Goal: Task Accomplishment & Management: Manage account settings

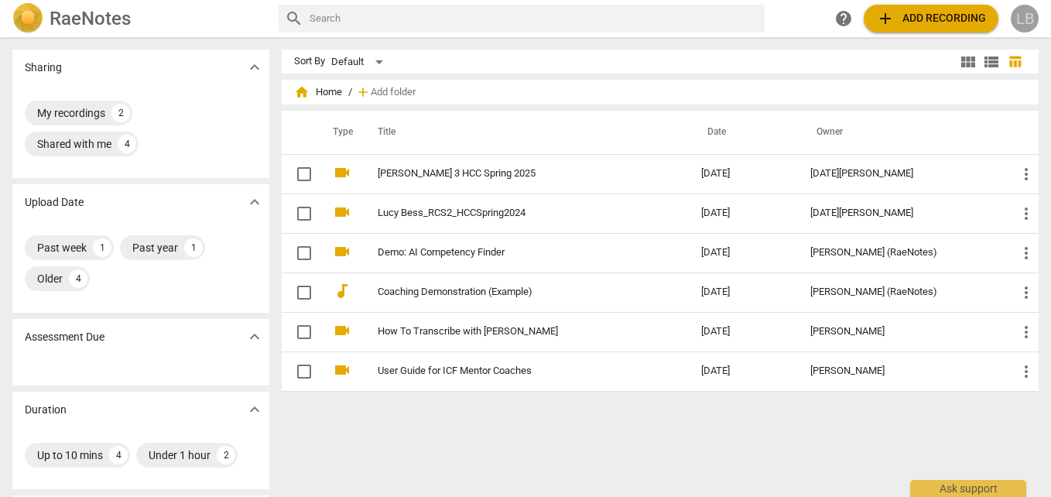
click at [1018, 21] on div "LB" at bounding box center [1025, 19] width 28 height 28
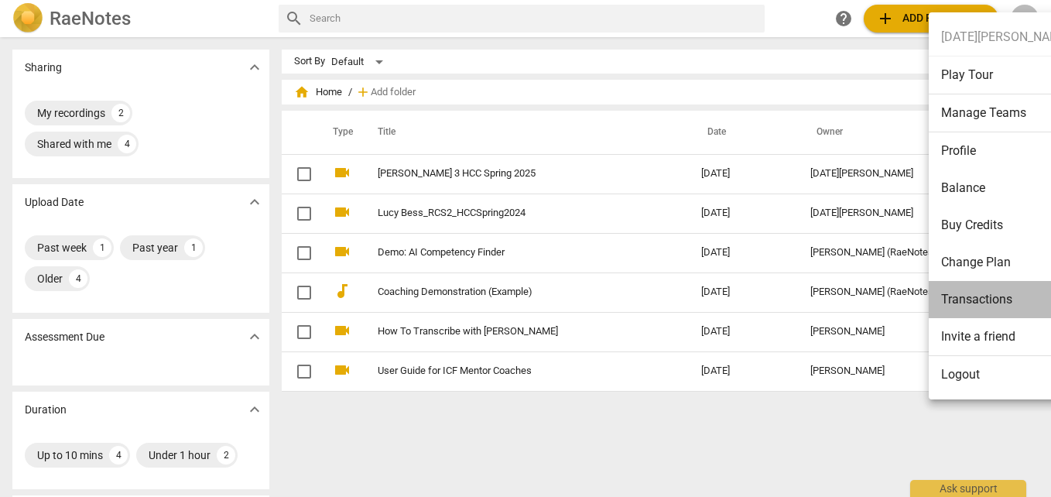
click at [1003, 288] on li "Transactions" at bounding box center [1006, 299] width 154 height 37
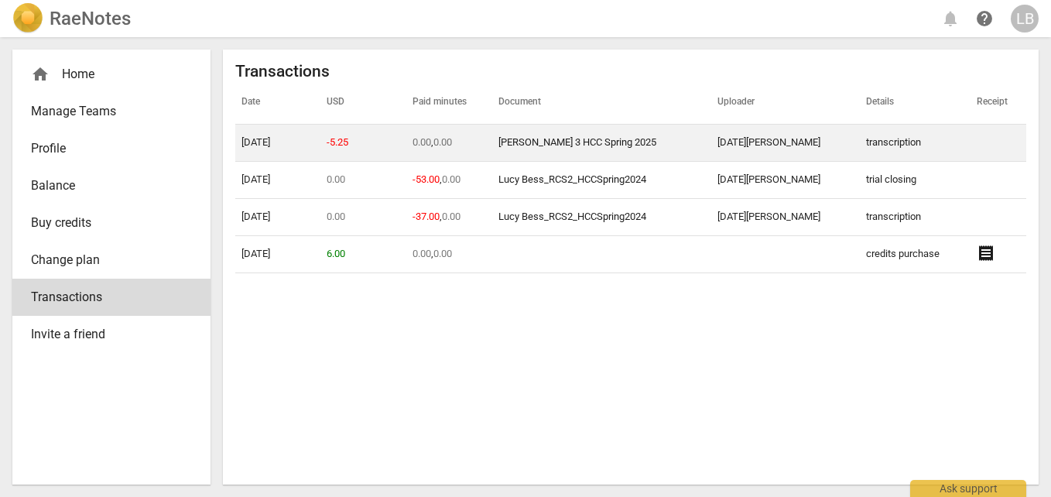
click at [425, 142] on td "0.00 , 0.00" at bounding box center [449, 143] width 86 height 37
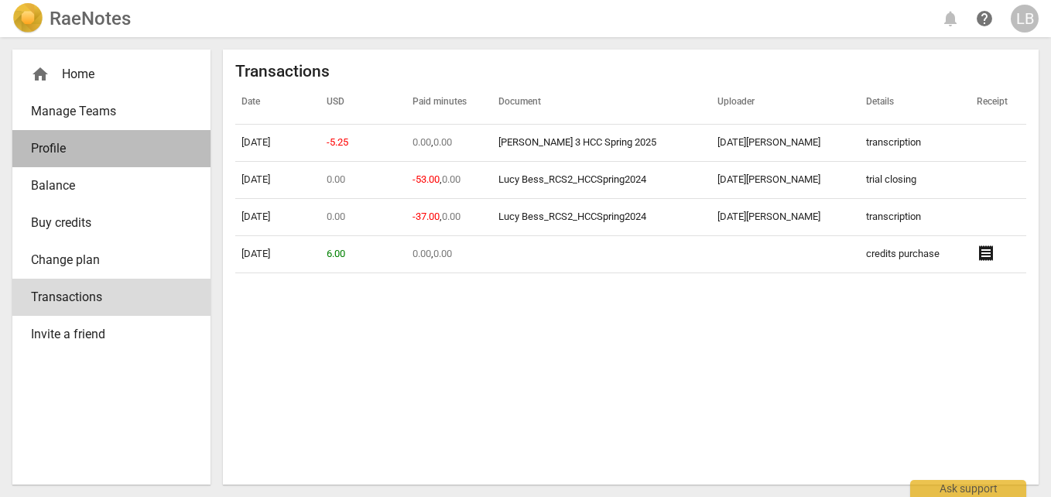
click at [103, 142] on span "Profile" at bounding box center [105, 148] width 149 height 19
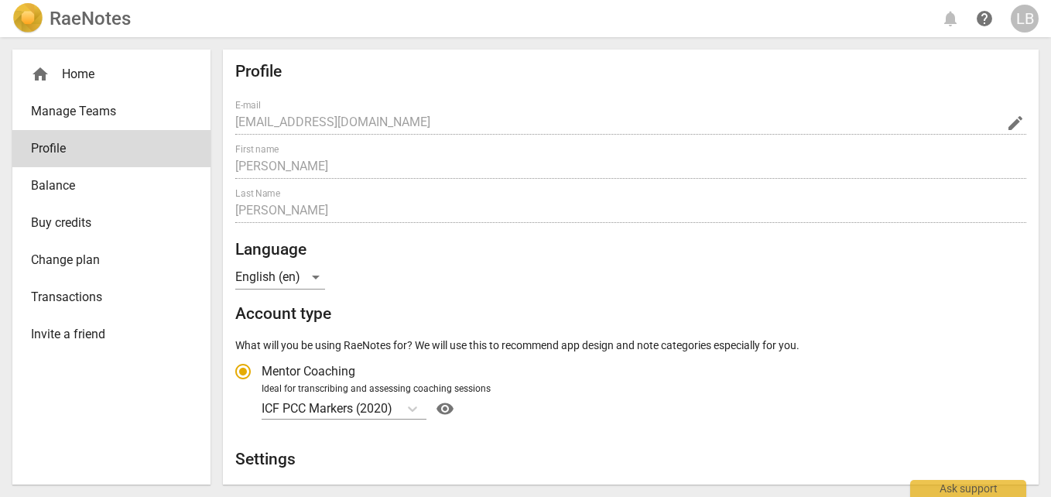
radio input "false"
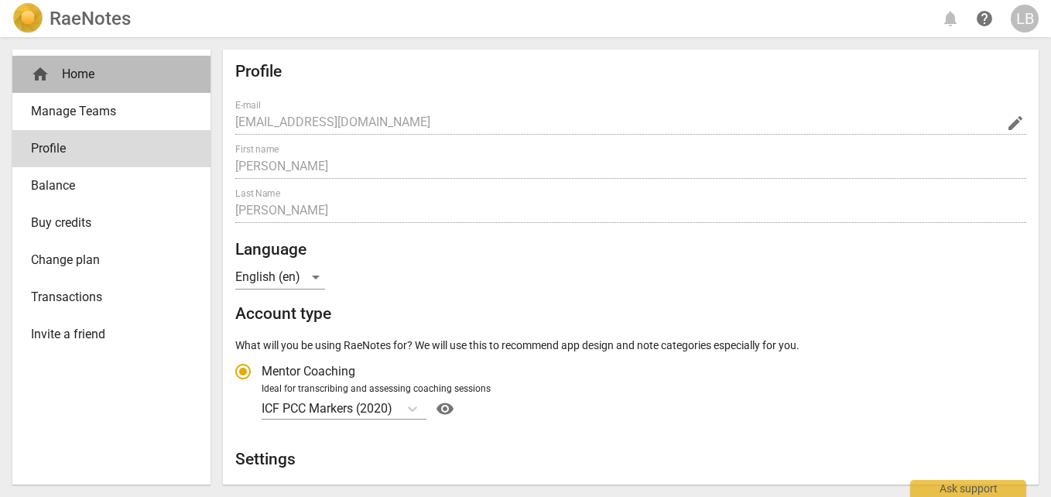
click at [94, 74] on div "home Home" at bounding box center [105, 74] width 149 height 19
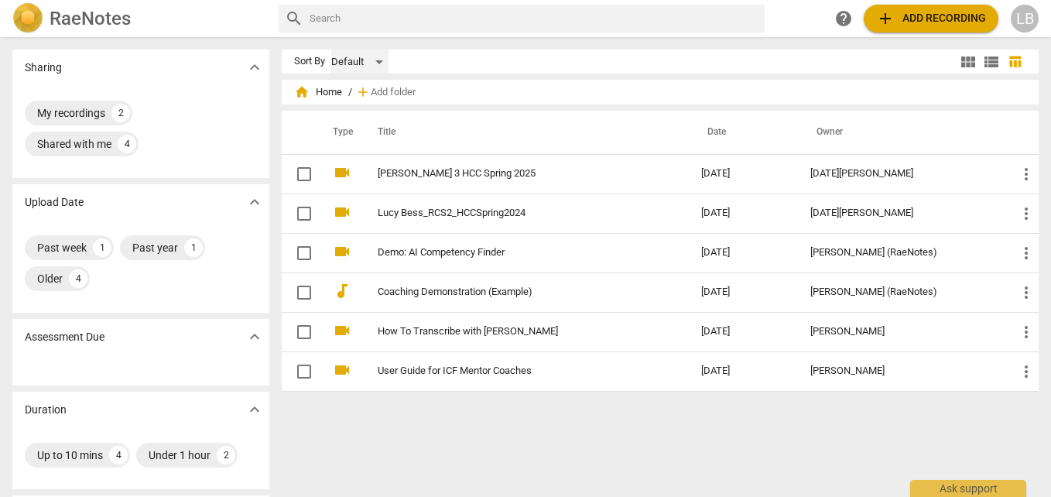
click at [378, 63] on div "Default" at bounding box center [359, 62] width 57 height 25
click at [751, 67] on div at bounding box center [525, 248] width 1051 height 497
click at [963, 58] on span "view_module" at bounding box center [968, 62] width 19 height 19
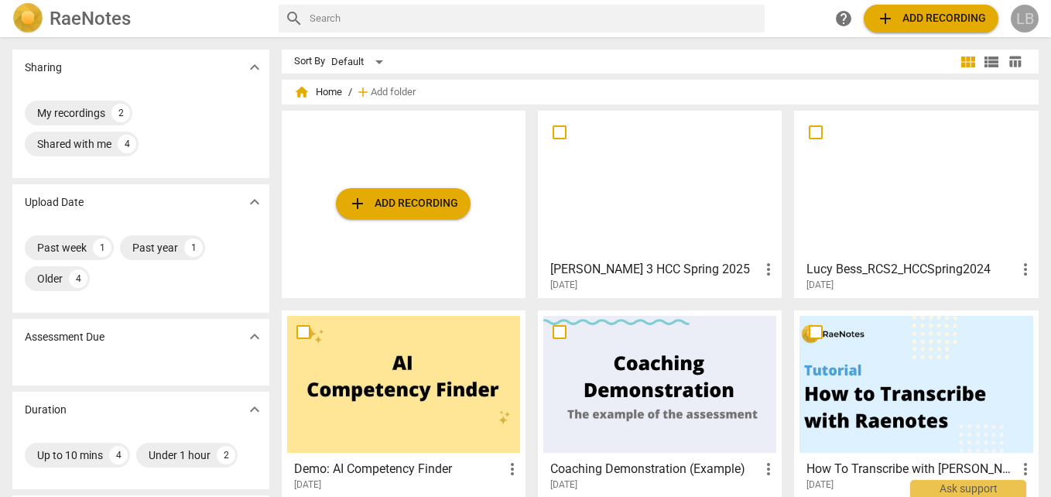
click at [1029, 17] on div "LB" at bounding box center [1025, 19] width 28 height 28
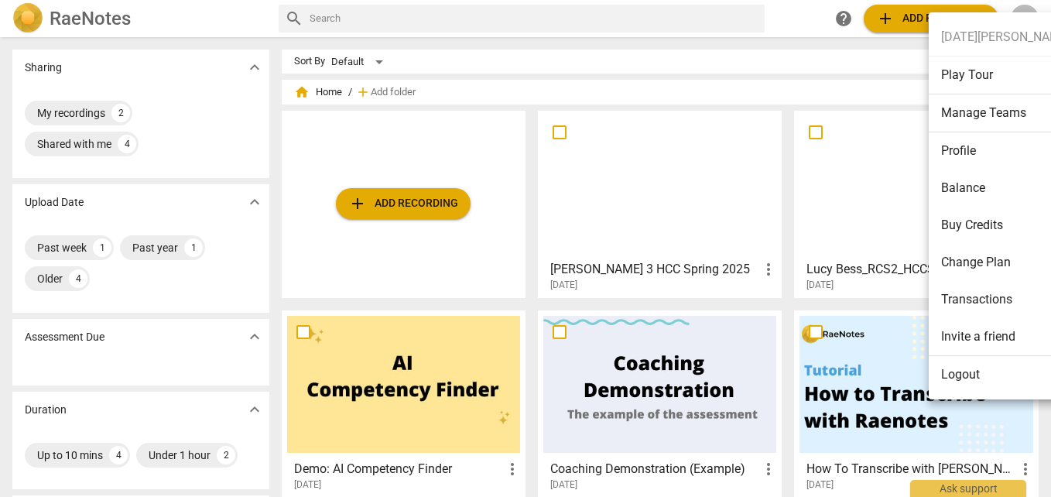
click at [542, 53] on div at bounding box center [525, 248] width 1051 height 497
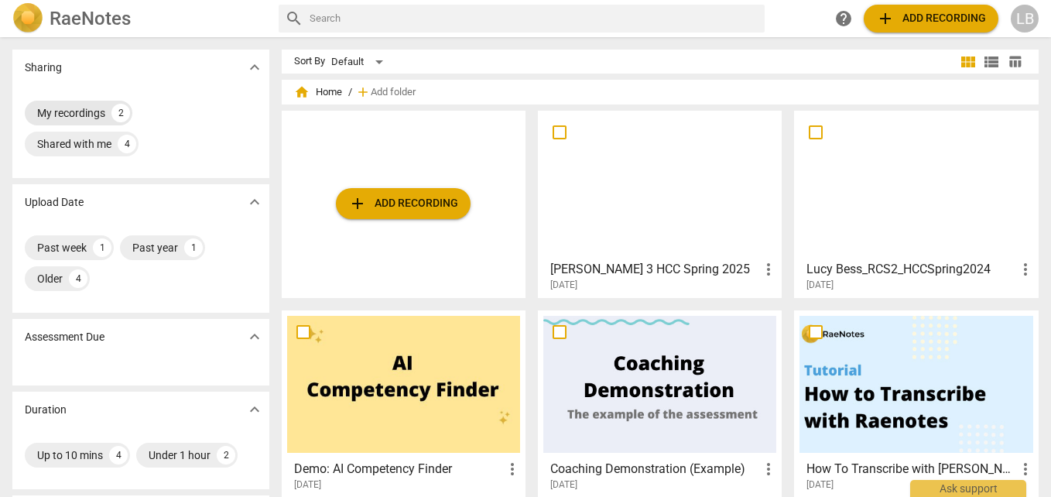
click at [83, 115] on div "My recordings" at bounding box center [71, 112] width 68 height 15
